Goal: Task Accomplishment & Management: Manage account settings

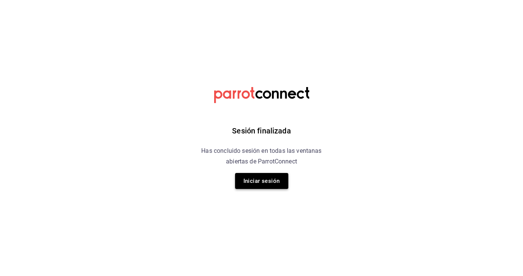
click at [258, 188] on button "Iniciar sesión" at bounding box center [261, 181] width 53 height 16
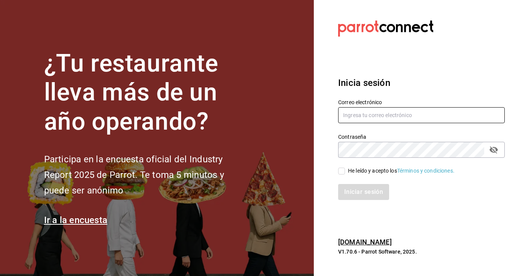
type input "[EMAIL_ADDRESS][DOMAIN_NAME]"
click at [343, 170] on input "He leído y acepto los Términos y condiciones." at bounding box center [341, 171] width 7 height 7
checkbox input "true"
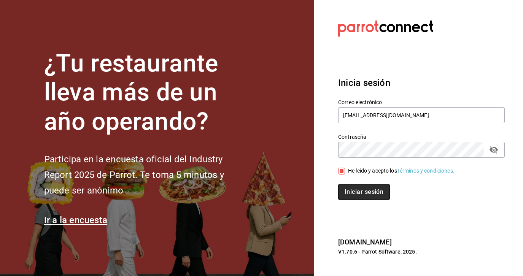
click at [358, 192] on button "Iniciar sesión" at bounding box center [364, 192] width 52 height 16
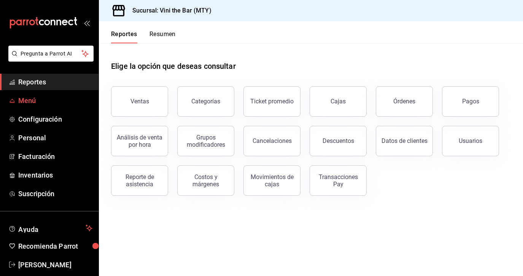
click at [19, 97] on span "Menú" at bounding box center [55, 101] width 74 height 10
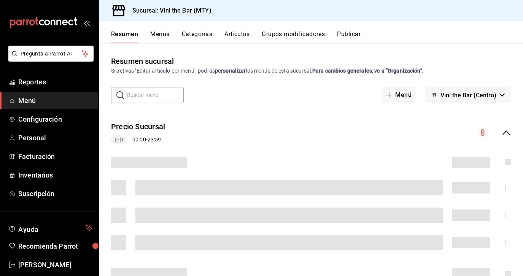
click at [229, 37] on button "Artículos" at bounding box center [236, 36] width 25 height 13
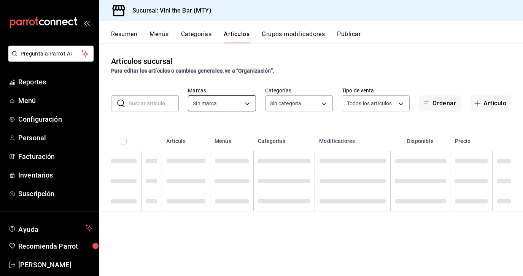
type input "301e9998-7bb8-4f99-8862-78d6caeba7de"
type input "12d1936a-636c-47d0-af86-05f23ee8085a,bf73e106-2912-4ef1-8d40-26f4b7a63d15,c075e…"
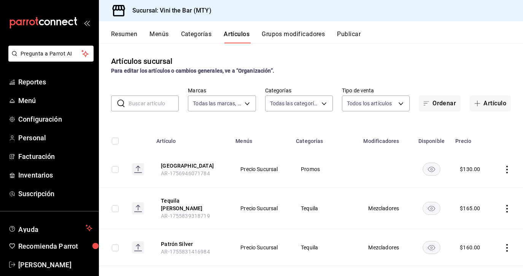
click at [169, 105] on input "text" at bounding box center [154, 103] width 50 height 15
type input "larios"
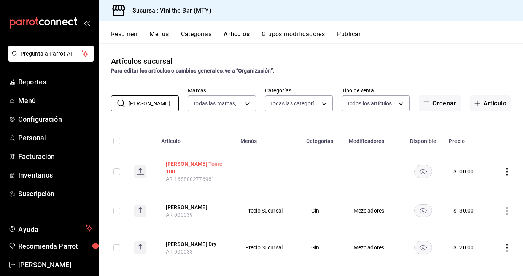
scroll to position [4, 0]
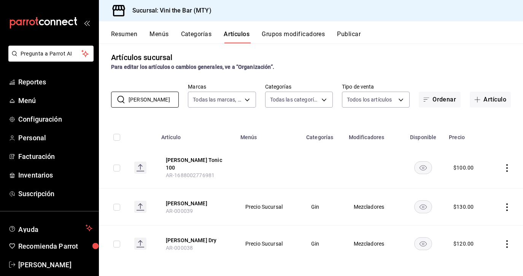
click at [505, 165] on icon "actions" at bounding box center [507, 168] width 8 height 8
click at [492, 185] on span "Editar" at bounding box center [484, 183] width 20 height 8
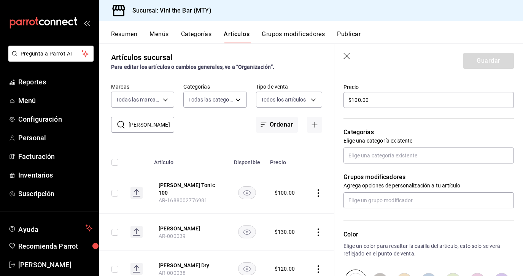
scroll to position [223, 0]
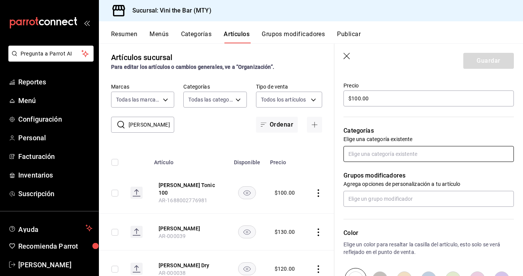
click at [404, 158] on input "text" at bounding box center [429, 154] width 170 height 16
type input "promo"
click at [363, 172] on li "Promos" at bounding box center [429, 171] width 170 height 13
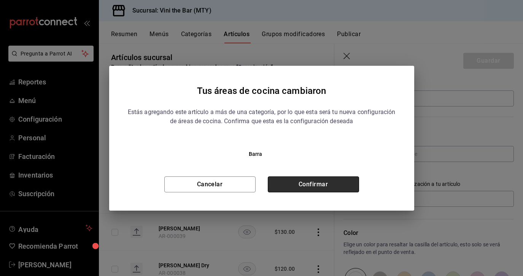
click at [310, 185] on button "Confirmar" at bounding box center [313, 185] width 91 height 16
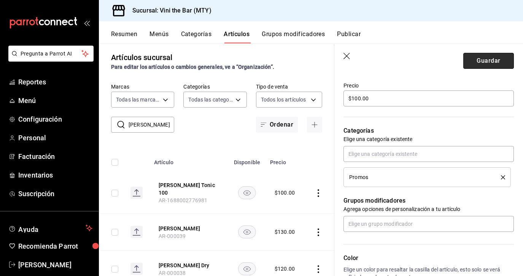
click at [488, 67] on button "Guardar" at bounding box center [488, 61] width 51 height 16
